Goal: Navigation & Orientation: Go to known website

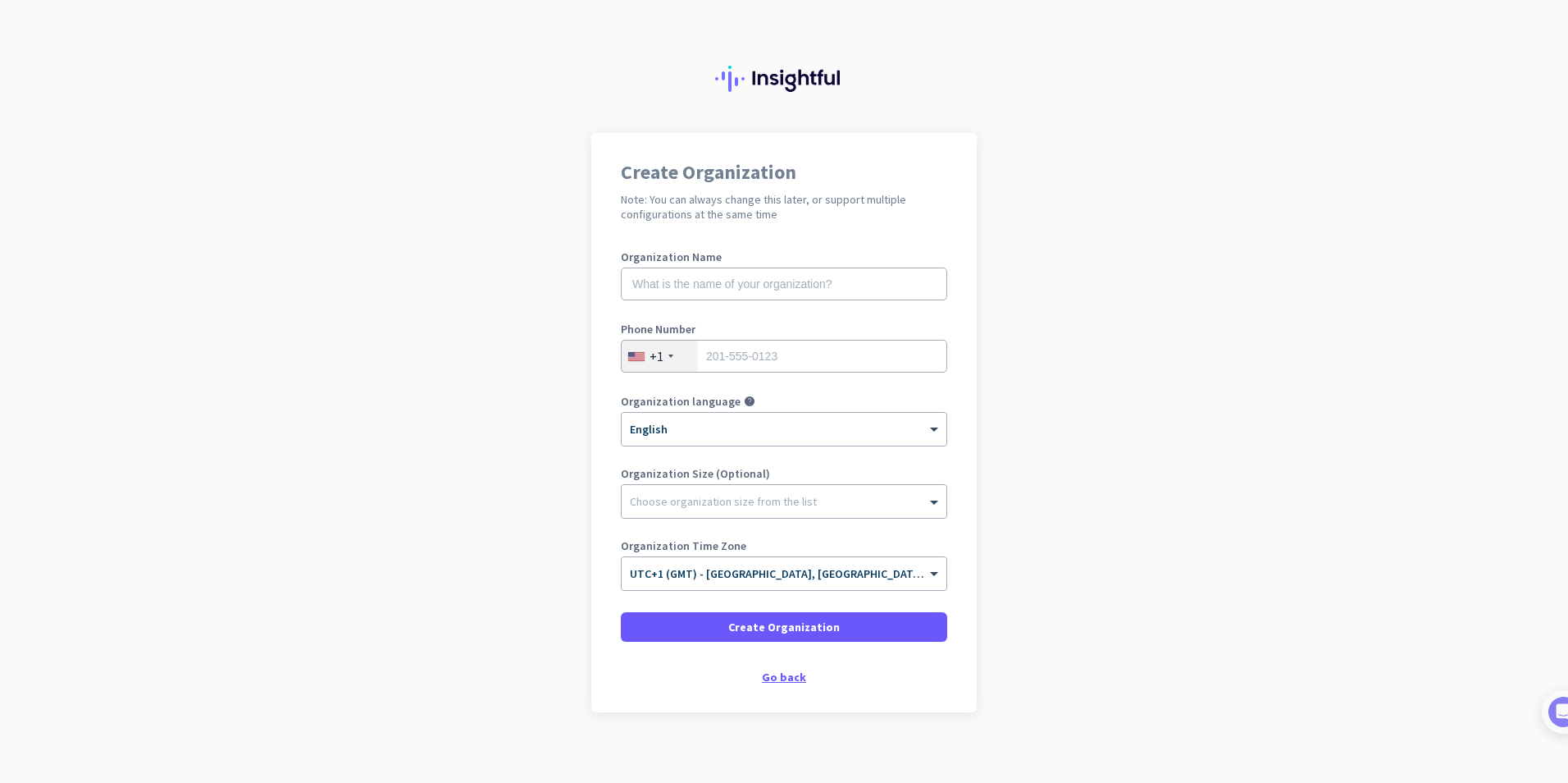
click at [770, 674] on div "Go back" at bounding box center [784, 677] width 326 height 11
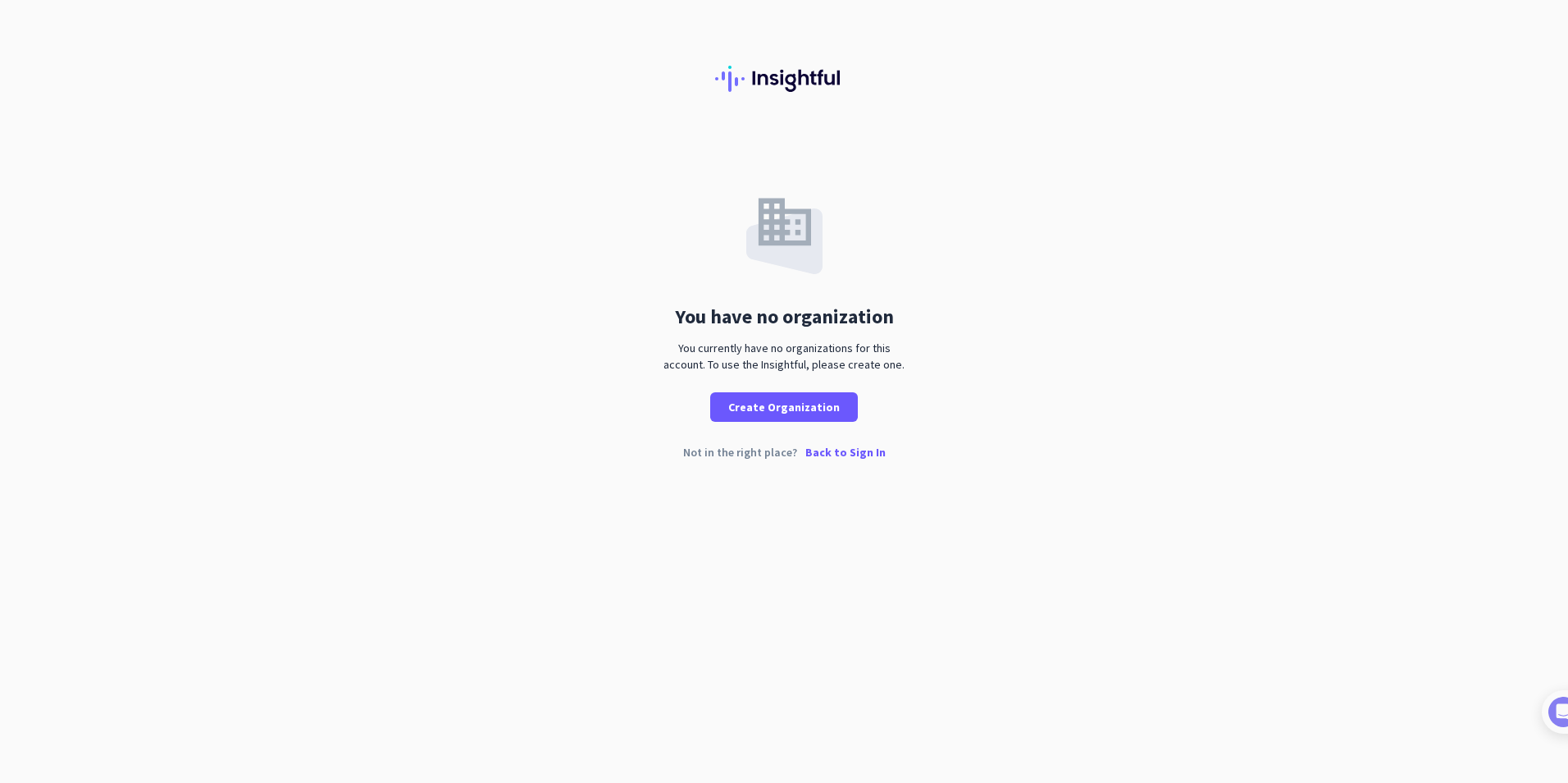
click at [836, 452] on p "Back to Sign In" at bounding box center [846, 451] width 80 height 11
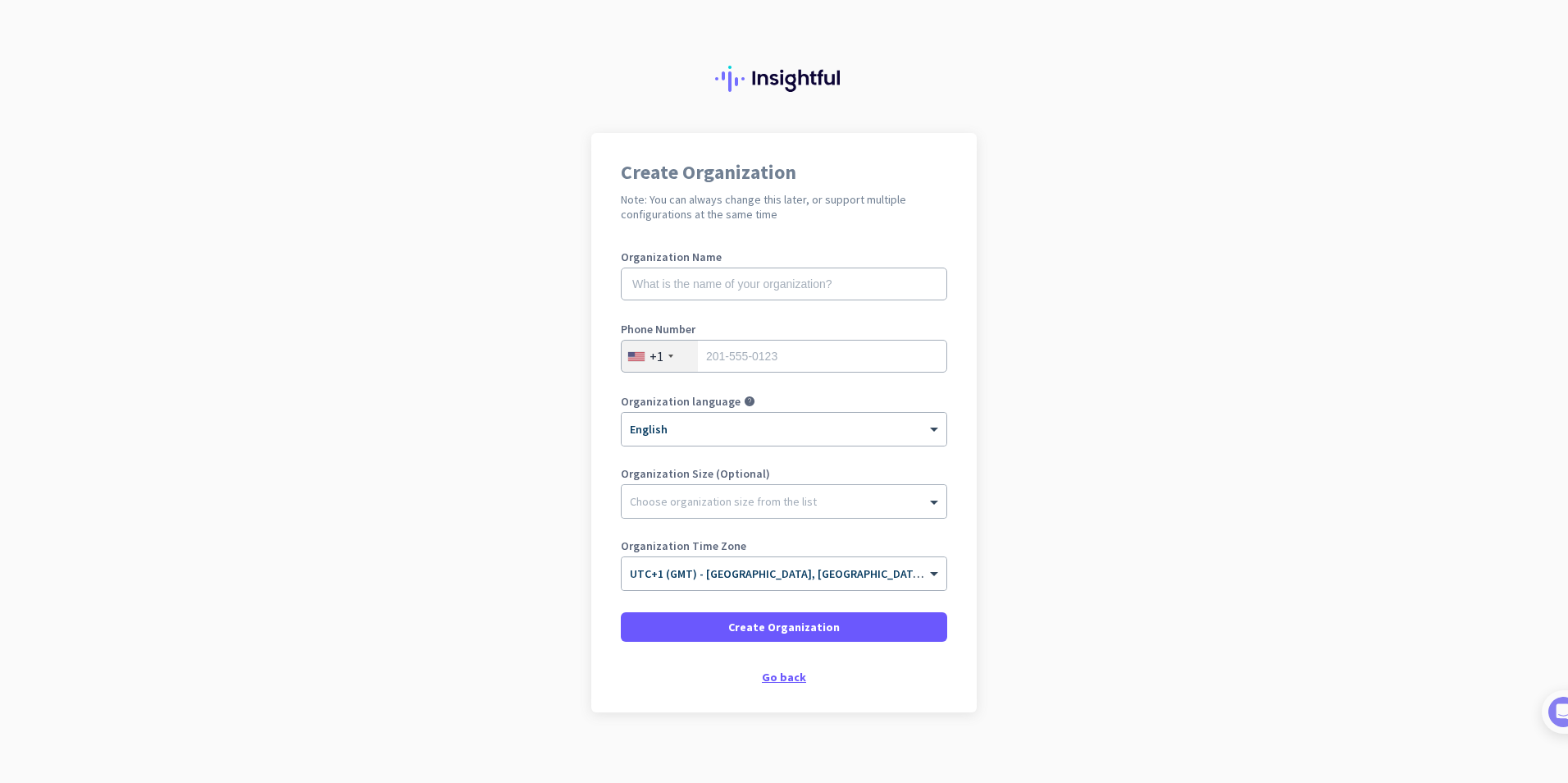
click at [784, 682] on div "Go back" at bounding box center [784, 677] width 326 height 11
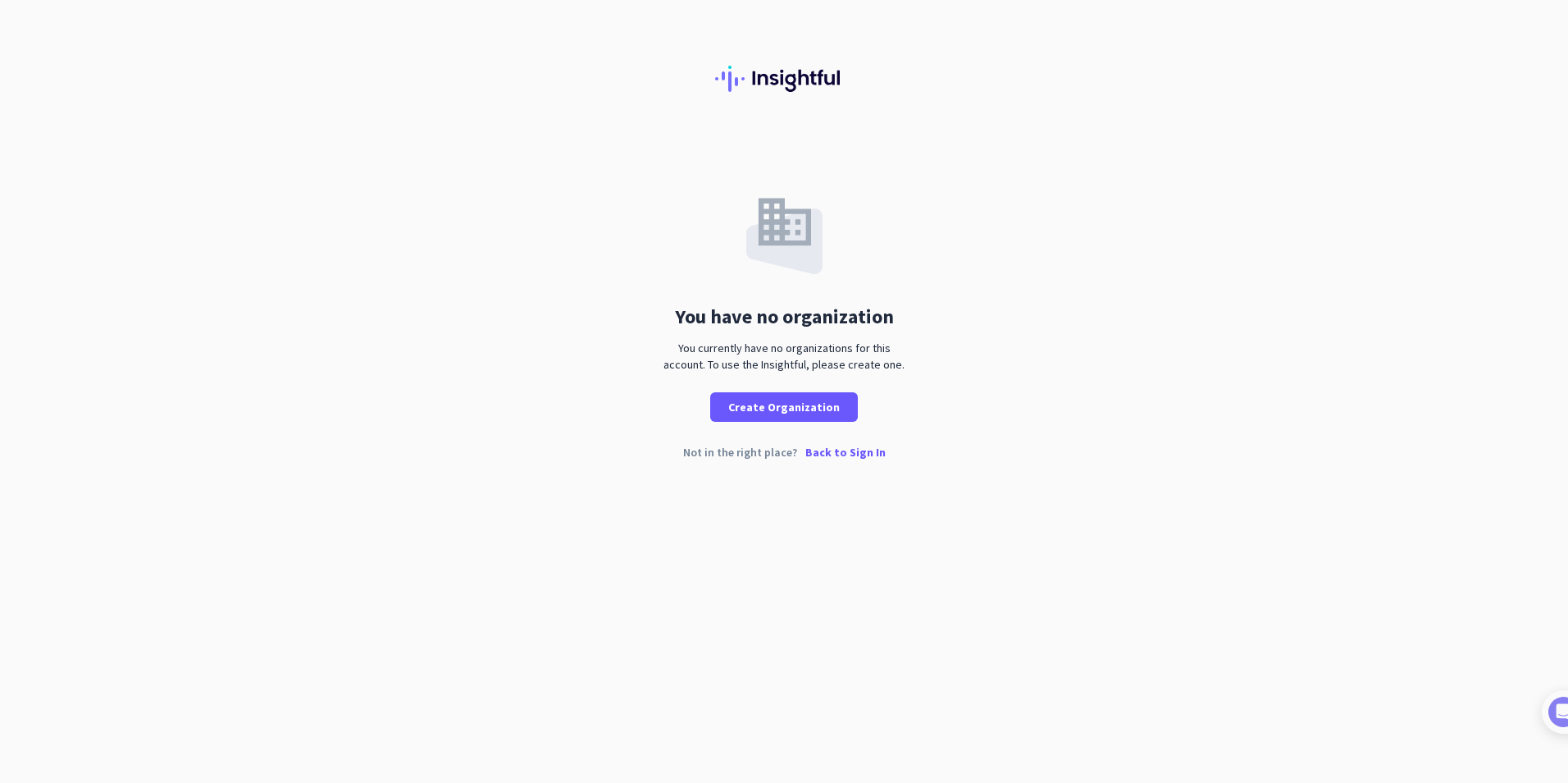
drag, startPoint x: 140, startPoint y: 9, endPoint x: 143, endPoint y: 0, distance: 9.5
click at [141, 6] on div at bounding box center [784, 66] width 1568 height 133
